Goal: Transaction & Acquisition: Download file/media

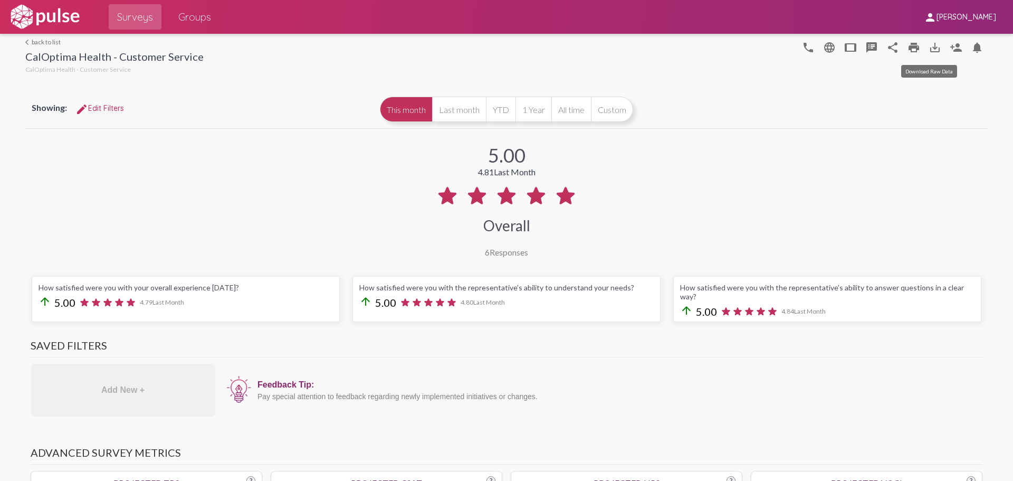
click at [934, 42] on mat-icon "save_alt" at bounding box center [935, 47] width 13 height 13
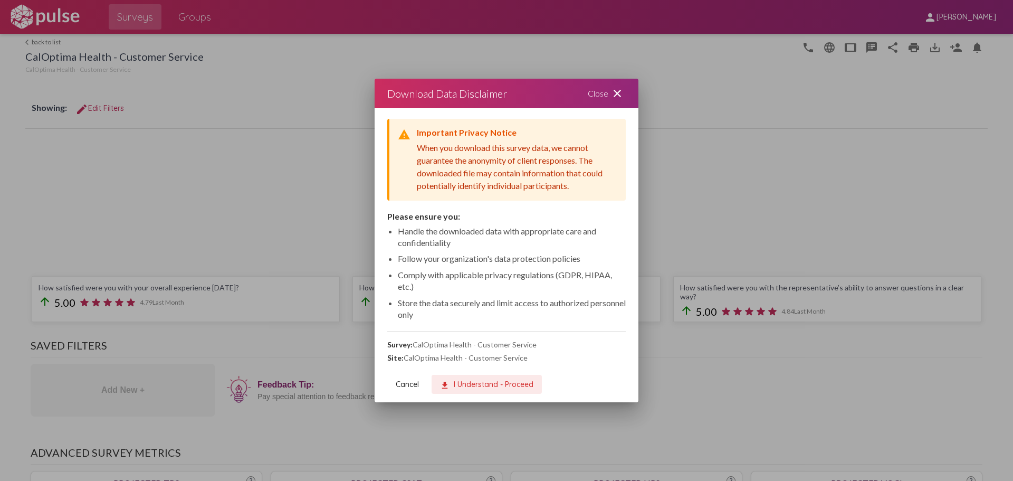
click at [498, 388] on span "download I Understand - Proceed" at bounding box center [486, 383] width 93 height 9
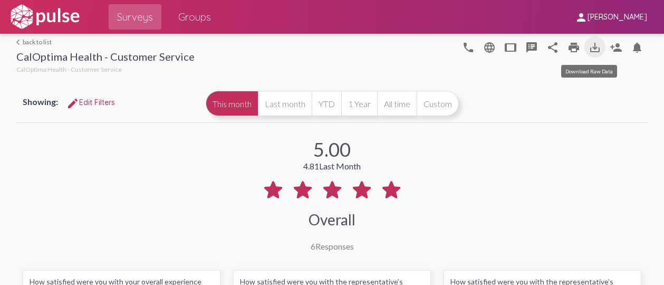
click at [594, 47] on mat-icon "save_alt" at bounding box center [595, 47] width 13 height 13
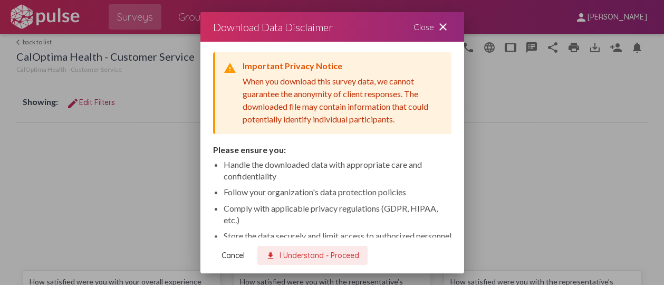
click at [331, 258] on span "download I Understand - Proceed" at bounding box center [312, 255] width 93 height 9
